Goal: Task Accomplishment & Management: Use online tool/utility

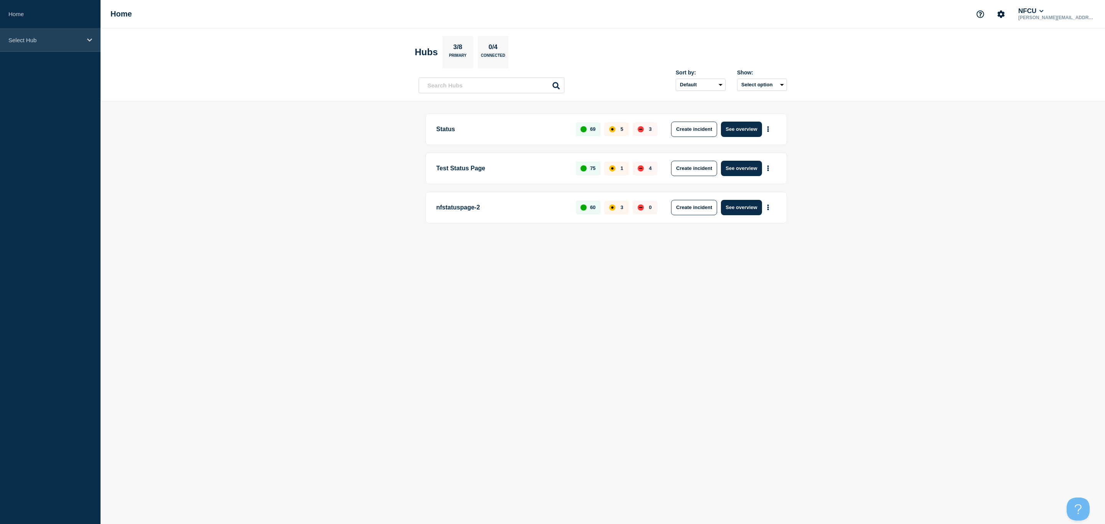
click at [81, 37] on p "Select Hub" at bounding box center [45, 40] width 74 height 7
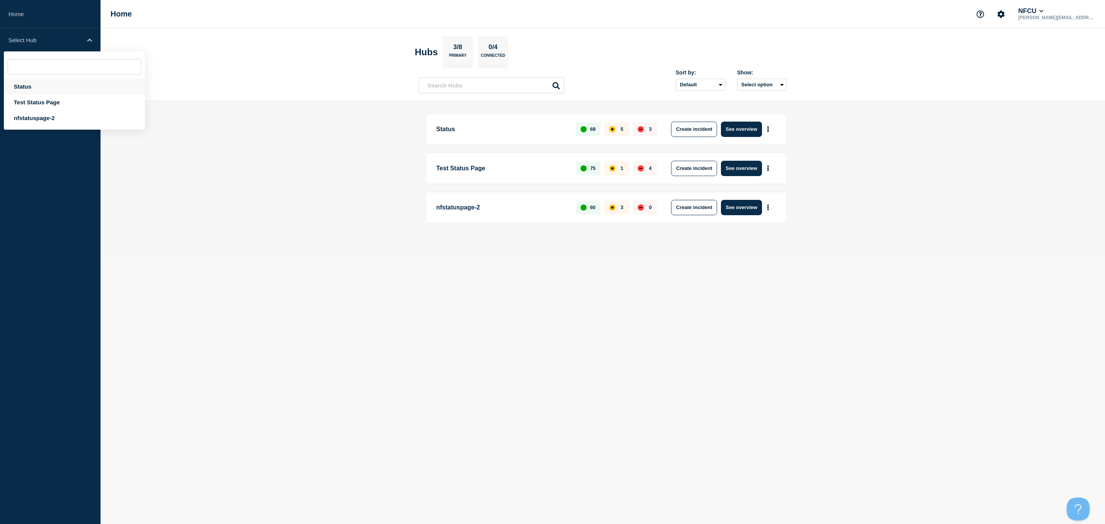
click at [63, 86] on div "Status" at bounding box center [74, 87] width 141 height 16
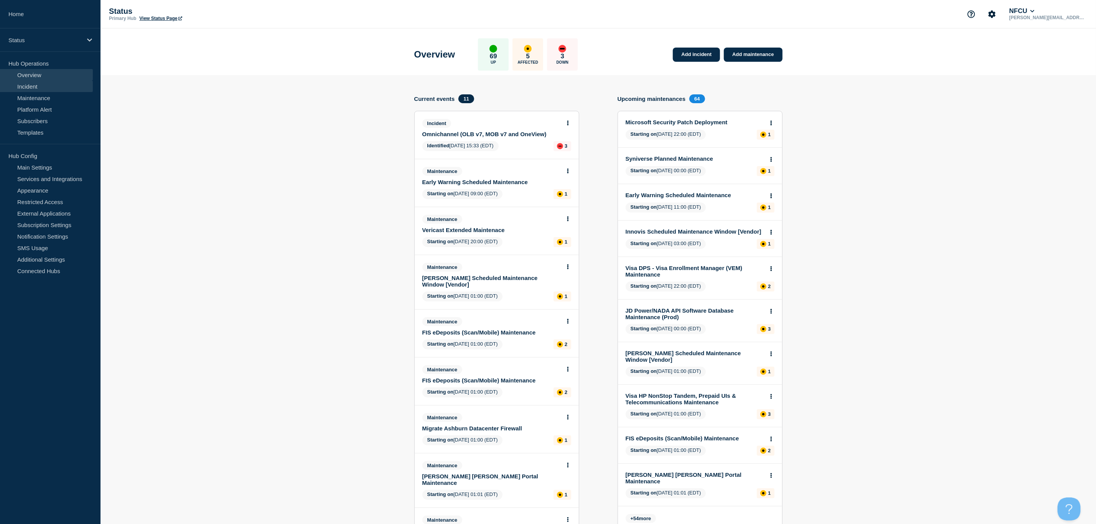
click at [25, 91] on link "Incident" at bounding box center [46, 87] width 93 height 12
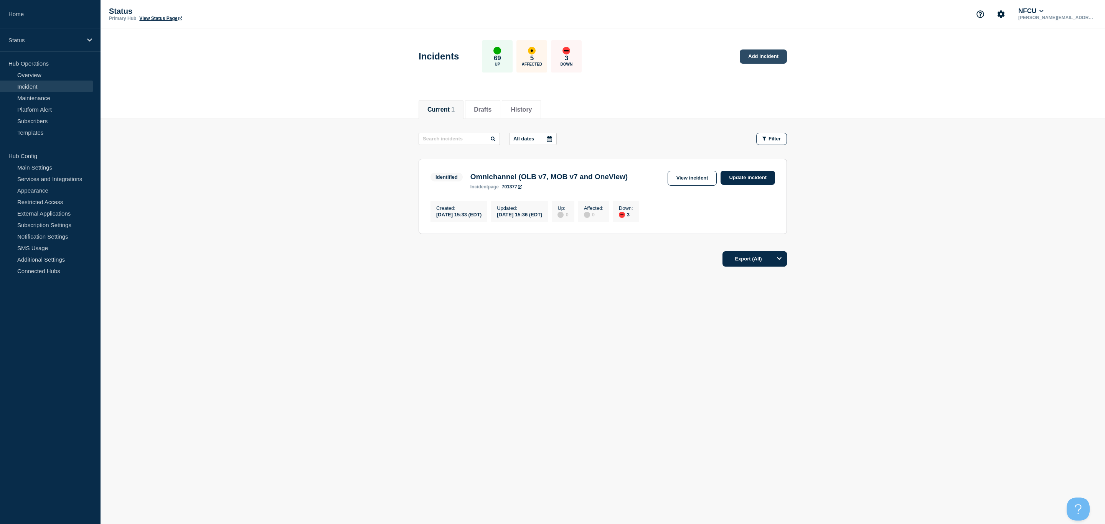
click at [769, 58] on link "Add incident" at bounding box center [763, 56] width 47 height 14
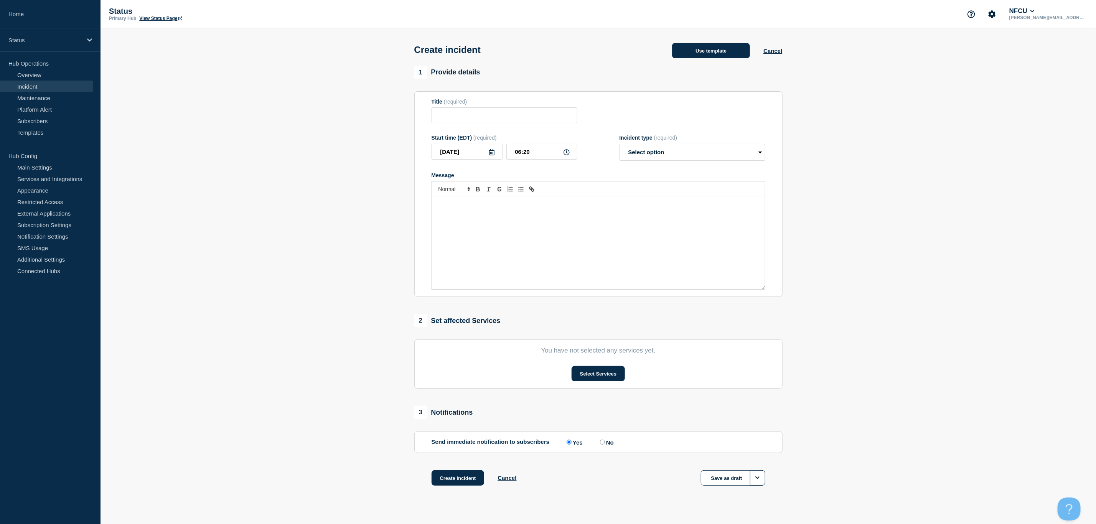
click at [717, 58] on button "Use template" at bounding box center [711, 50] width 78 height 15
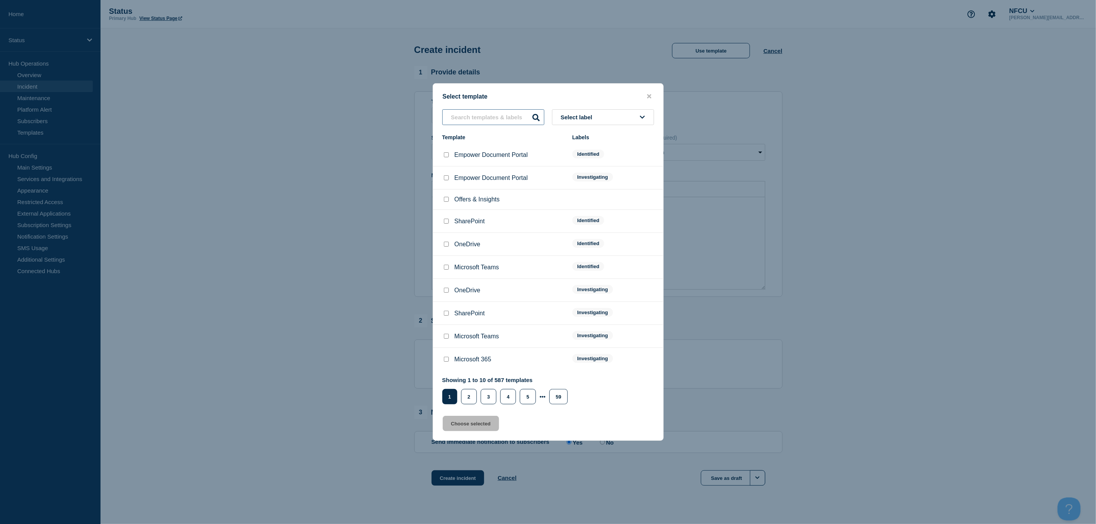
click at [502, 111] on input "text" at bounding box center [493, 117] width 102 height 16
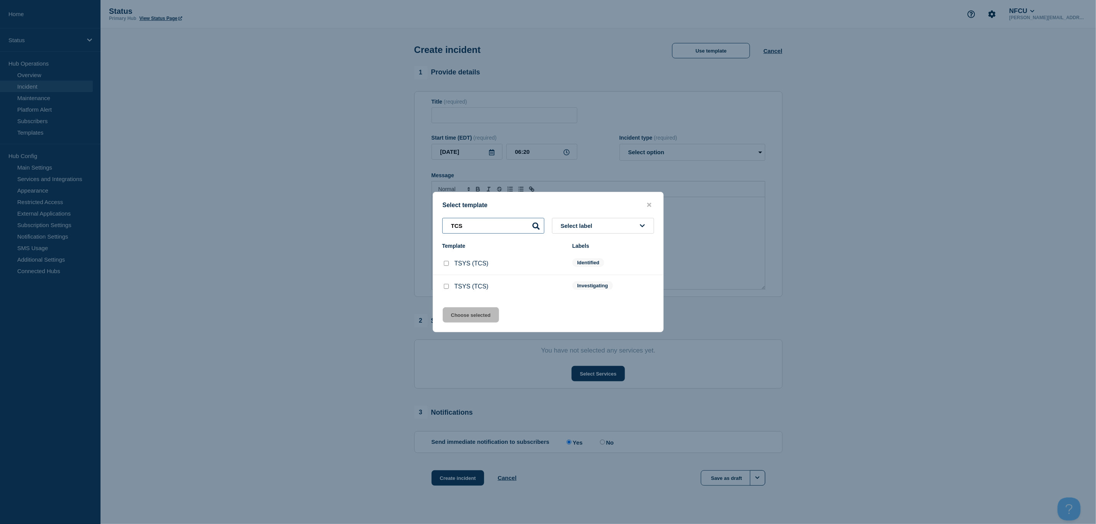
type input "TCS"
click at [444, 287] on input "TSYS (TCS) checkbox" at bounding box center [446, 286] width 5 height 5
checkbox input "true"
click at [467, 319] on button "Choose selected" at bounding box center [471, 314] width 56 height 15
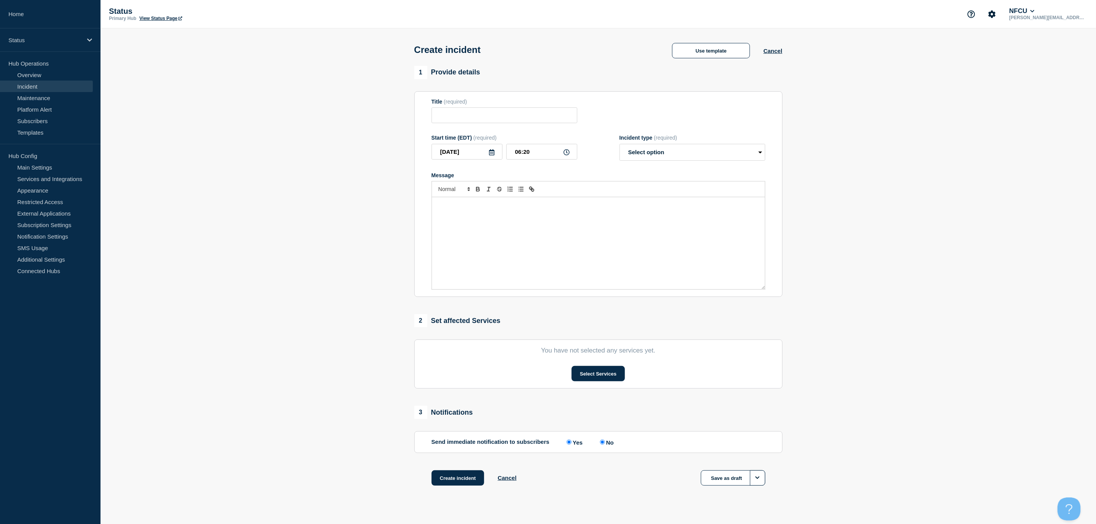
type input "TSYS (TCS)"
select select "investigating"
radio input "false"
radio input "true"
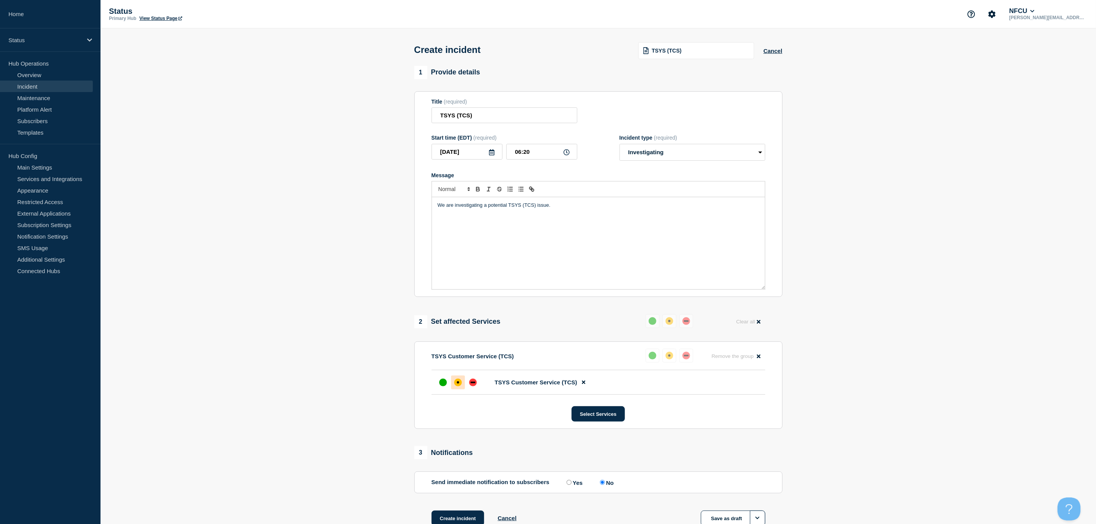
scroll to position [55, 0]
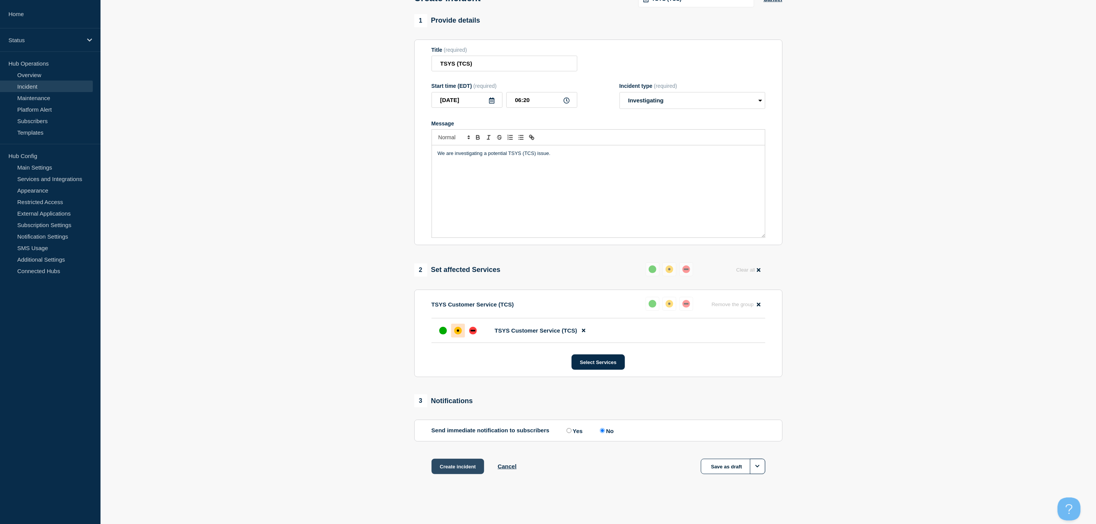
click at [462, 468] on button "Create incident" at bounding box center [458, 466] width 53 height 15
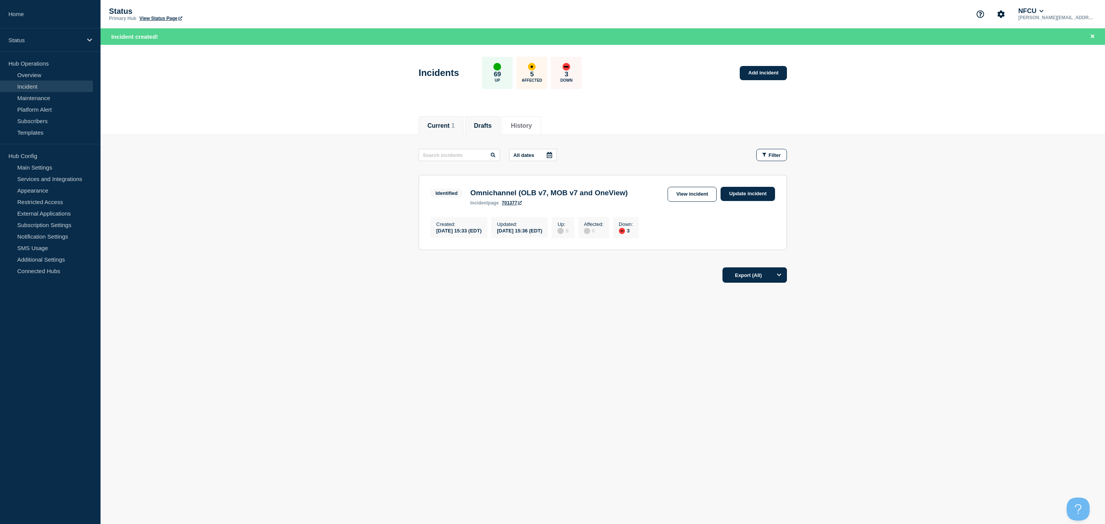
click at [479, 129] on li "Drafts" at bounding box center [482, 125] width 35 height 19
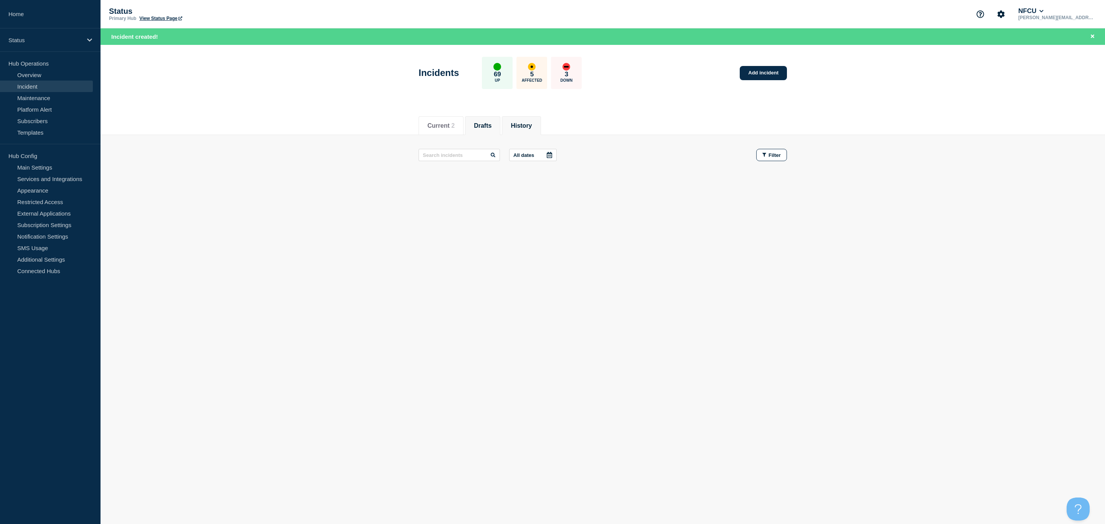
click at [532, 127] on button "History" at bounding box center [521, 125] width 21 height 7
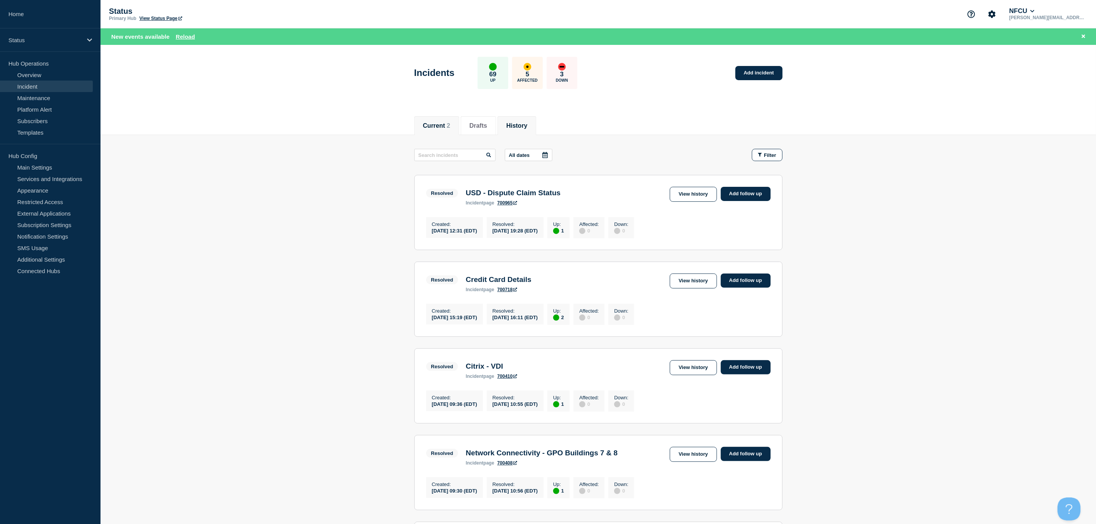
click at [444, 132] on li "Current 2" at bounding box center [436, 125] width 45 height 19
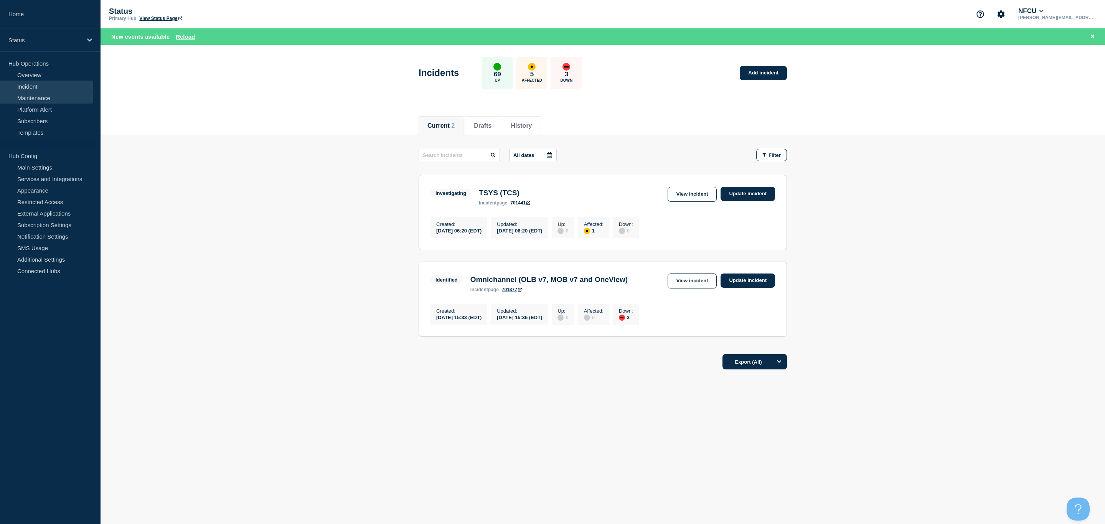
click at [38, 99] on link "Maintenance" at bounding box center [46, 98] width 93 height 12
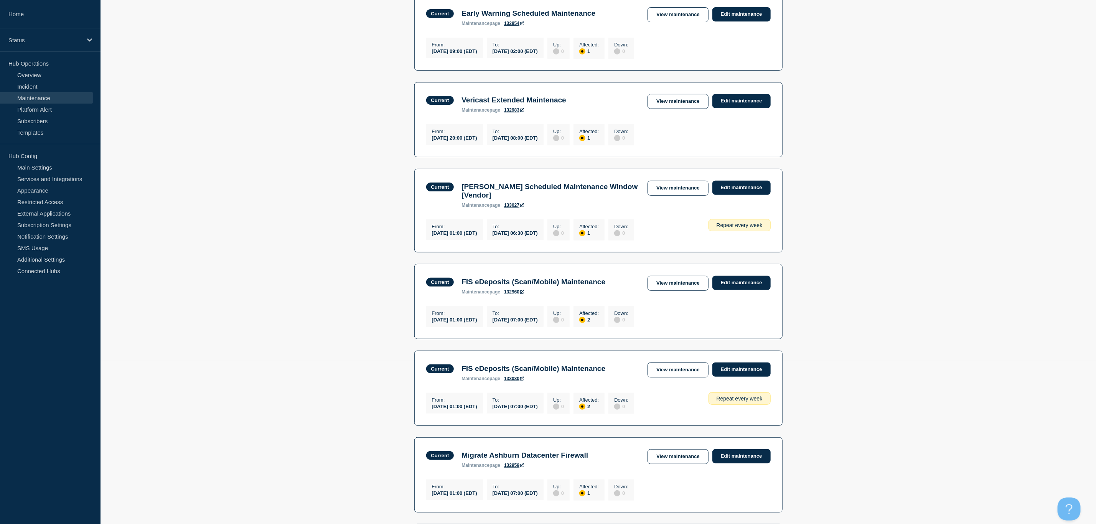
scroll to position [140, 0]
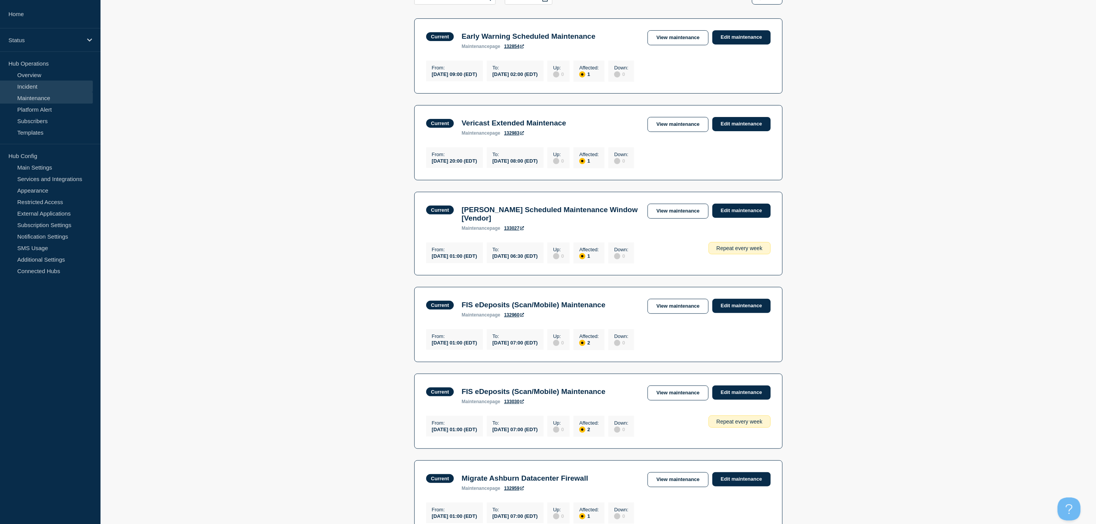
click at [30, 84] on link "Incident" at bounding box center [46, 87] width 93 height 12
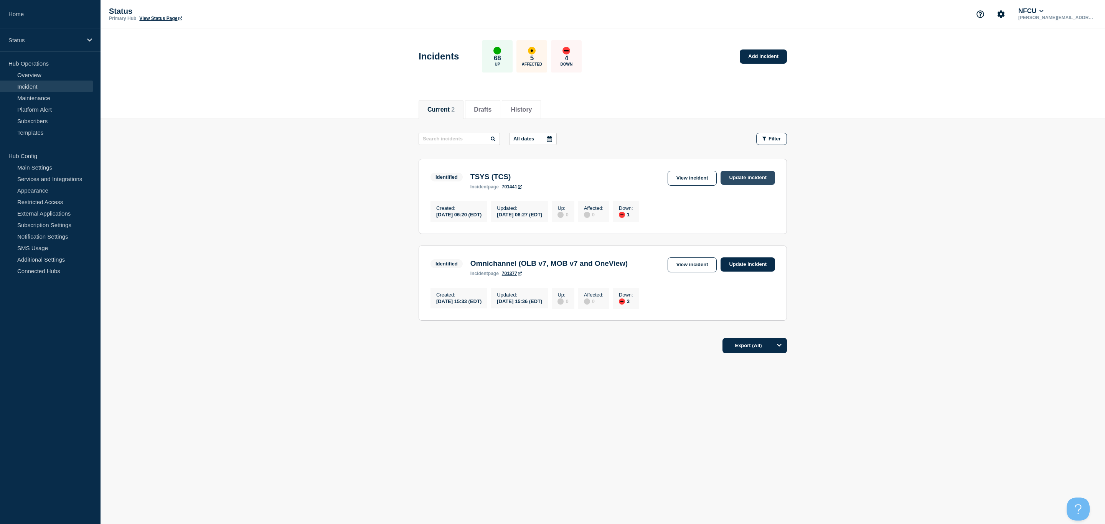
click at [750, 179] on link "Update incident" at bounding box center [748, 178] width 54 height 14
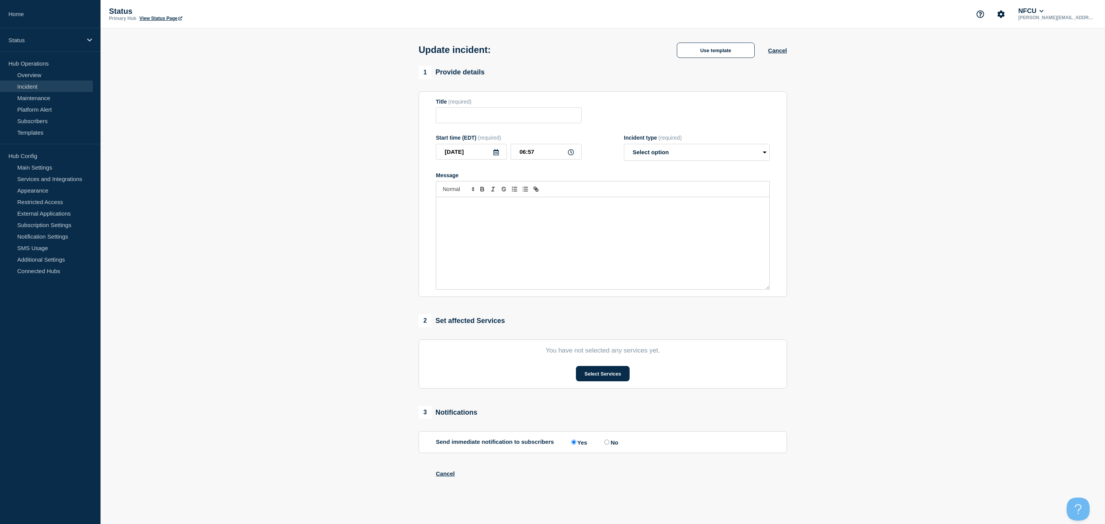
type input "TSYS (TCS)"
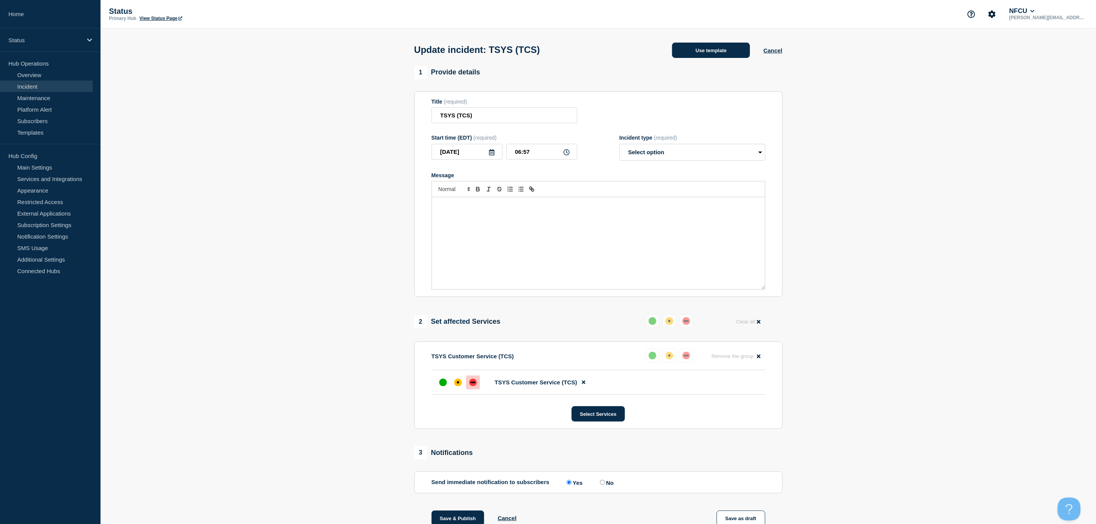
click at [710, 56] on button "Use template" at bounding box center [711, 50] width 78 height 15
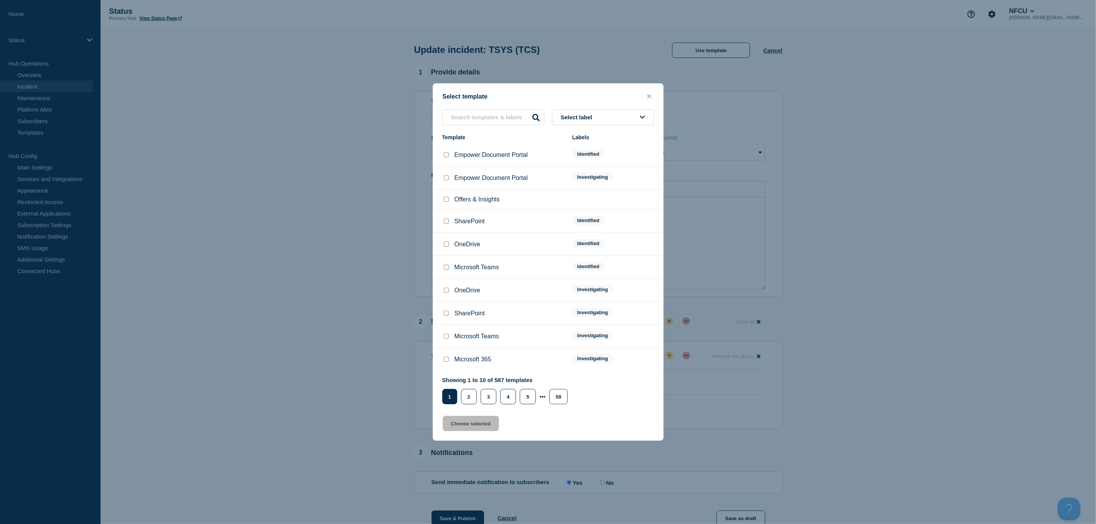
click at [618, 118] on button "Select label" at bounding box center [603, 117] width 102 height 16
click at [602, 235] on button "Resolved" at bounding box center [603, 238] width 102 height 16
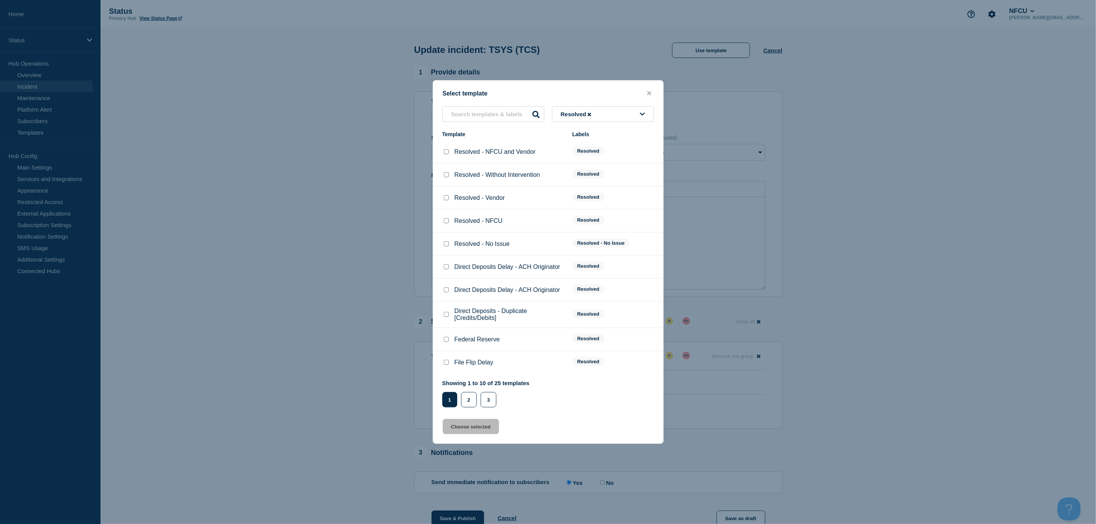
click at [445, 200] on input "Resolved - Vendor checkbox" at bounding box center [446, 197] width 5 height 5
checkbox input "true"
click at [477, 433] on button "Choose selected" at bounding box center [471, 426] width 56 height 15
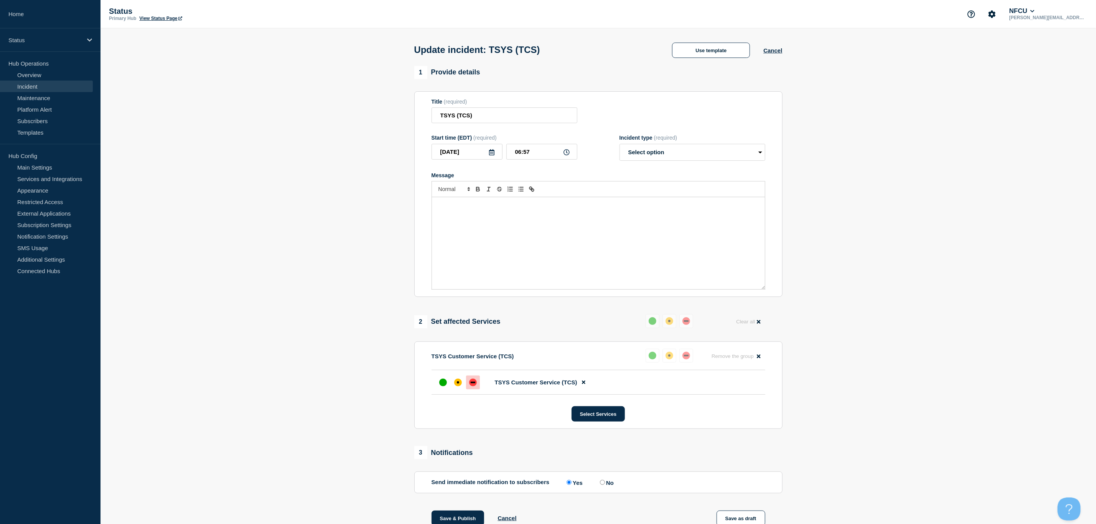
select select "resolved"
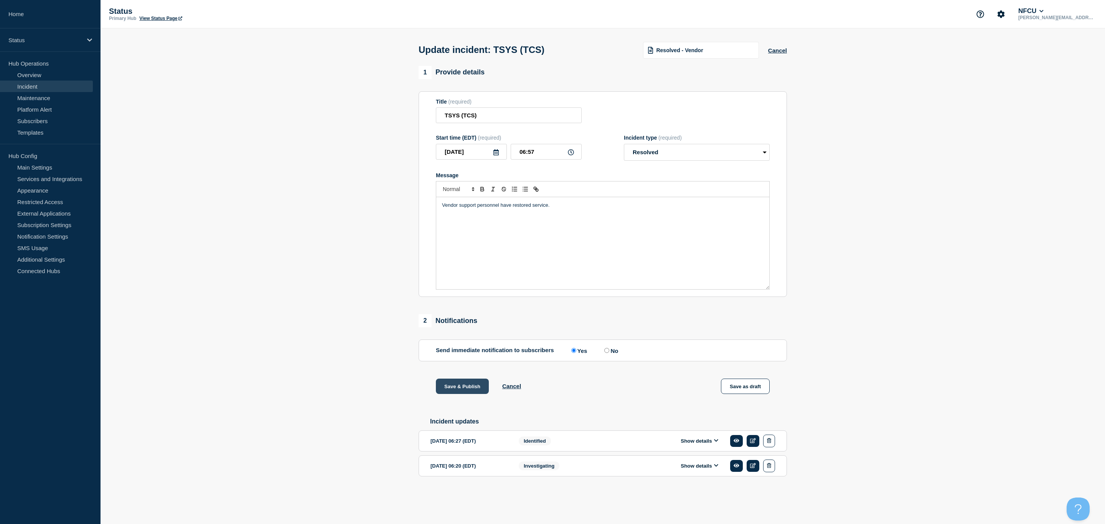
click at [464, 393] on button "Save & Publish" at bounding box center [462, 386] width 53 height 15
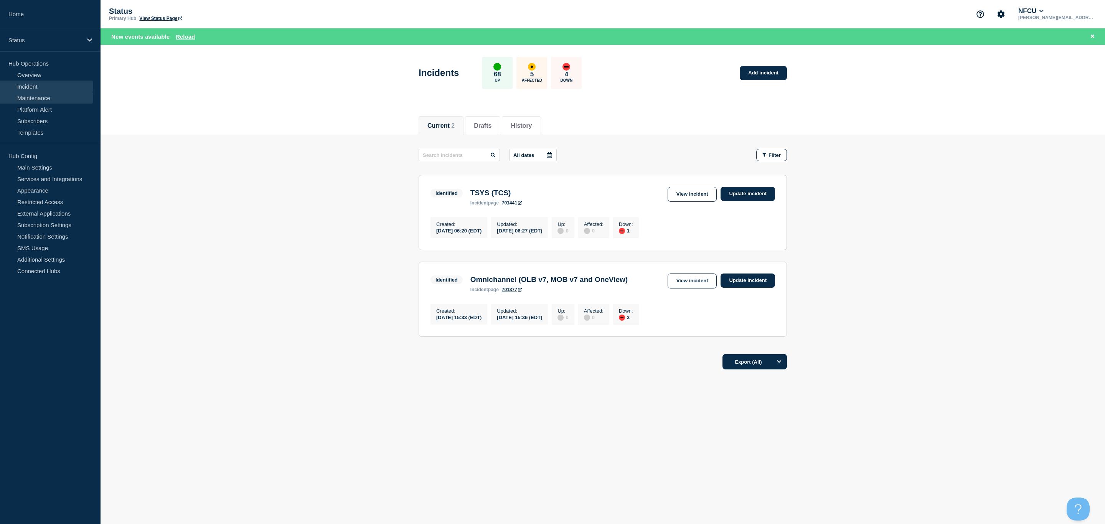
click at [53, 100] on link "Maintenance" at bounding box center [46, 98] width 93 height 12
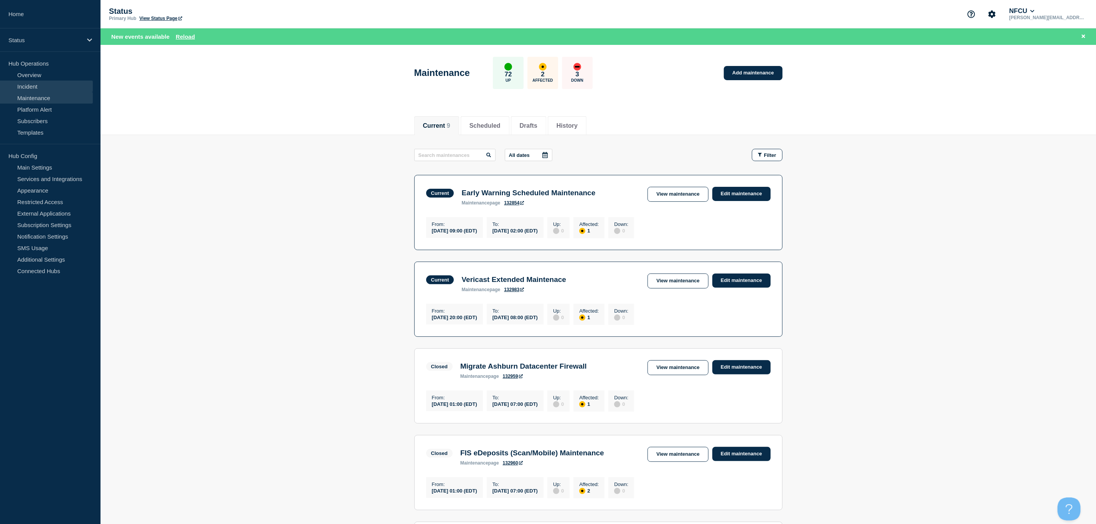
click at [51, 90] on link "Incident" at bounding box center [46, 87] width 93 height 12
